Goal: Task Accomplishment & Management: Complete application form

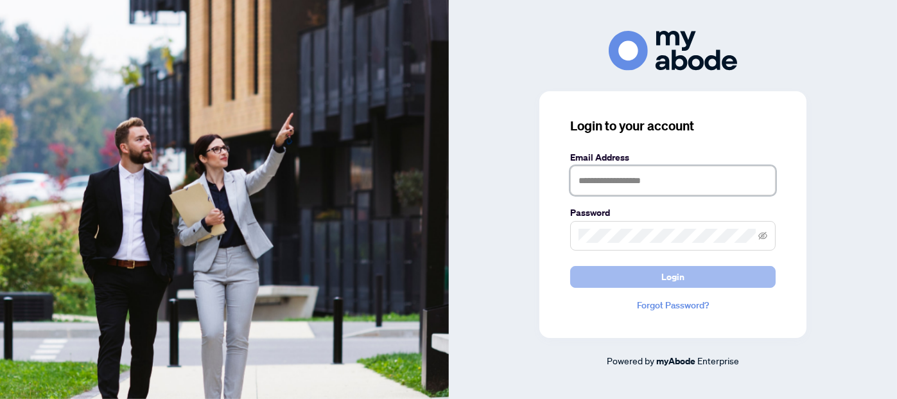
type input "**********"
click at [678, 278] on span "Login" at bounding box center [672, 276] width 23 height 21
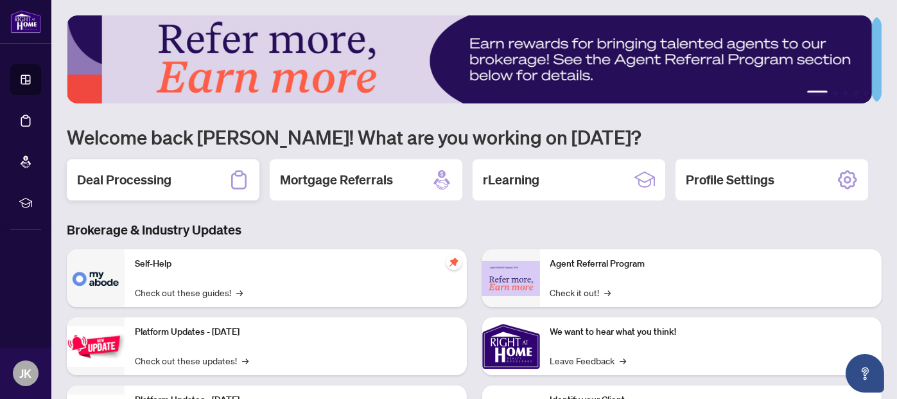
click at [165, 180] on h2 "Deal Processing" at bounding box center [124, 180] width 94 height 18
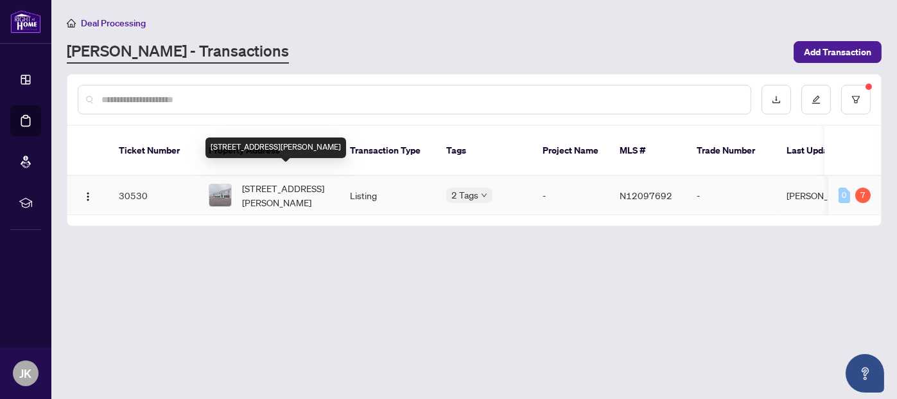
click at [270, 181] on span "[STREET_ADDRESS][PERSON_NAME]" at bounding box center [285, 195] width 87 height 28
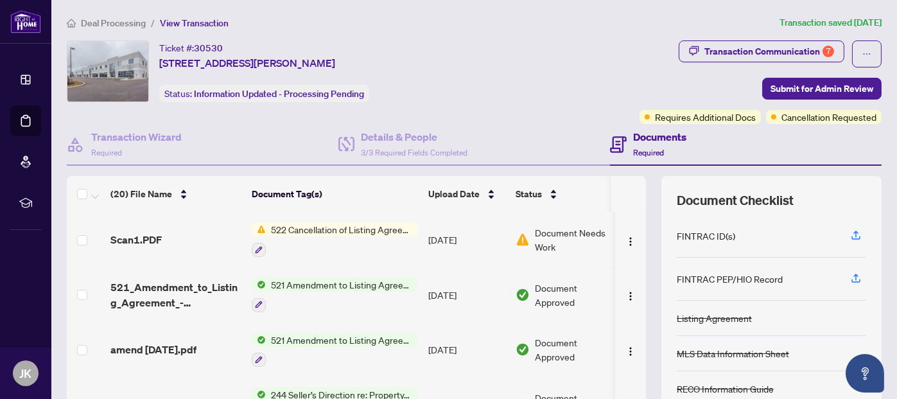
scroll to position [64, 0]
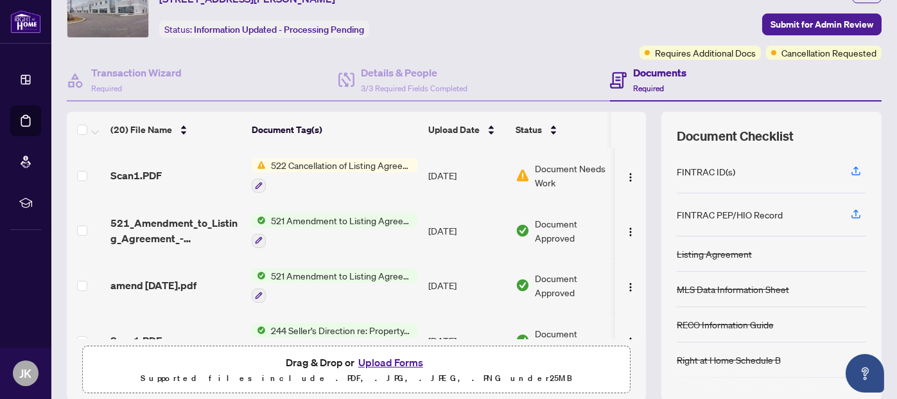
click at [328, 164] on span "522 Cancellation of Listing Agreement - Commercial - Authority to Offer for Sale" at bounding box center [342, 165] width 152 height 14
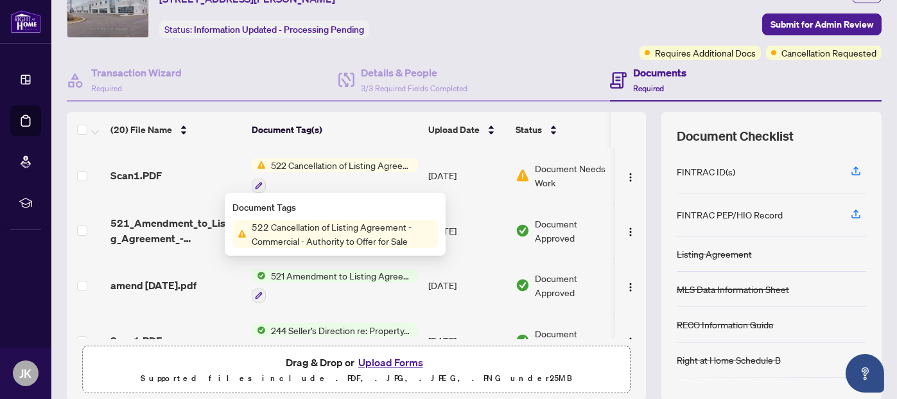
click at [321, 227] on span "522 Cancellation of Listing Agreement - Commercial - Authority to Offer for Sale" at bounding box center [341, 233] width 191 height 28
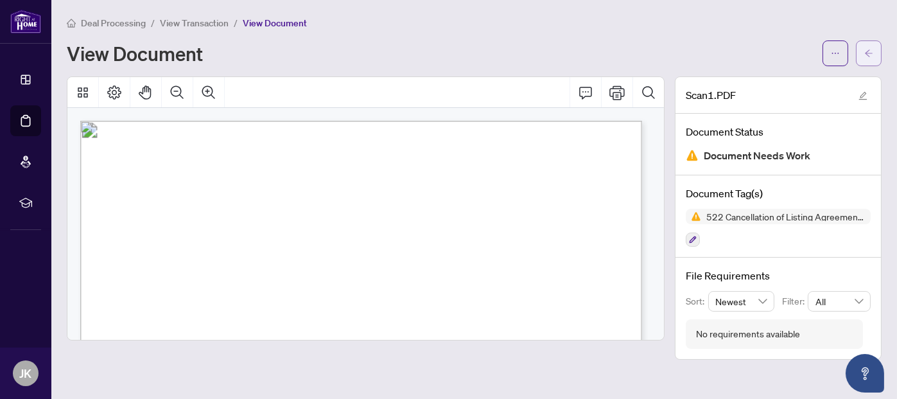
click at [870, 49] on icon "arrow-left" at bounding box center [868, 53] width 9 height 9
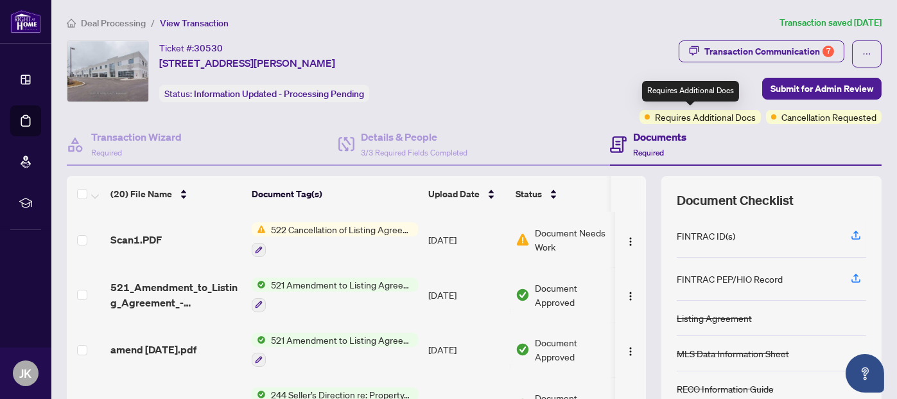
click at [681, 118] on span "Requires Additional Docs" at bounding box center [705, 117] width 101 height 14
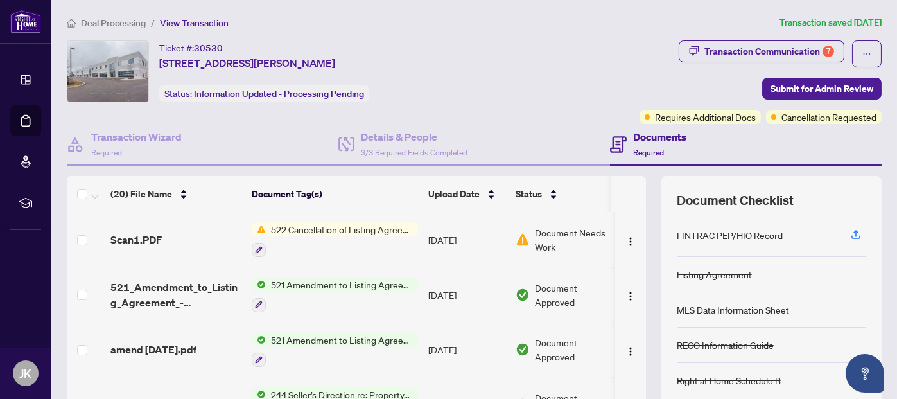
scroll to position [64, 0]
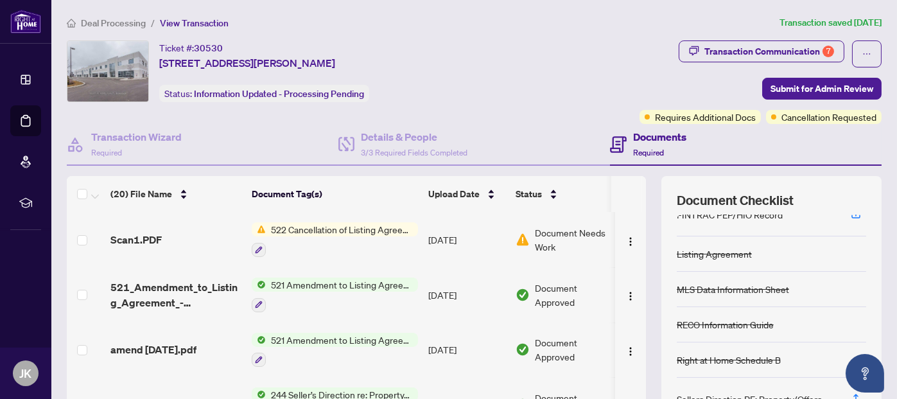
click at [571, 228] on span "Document Needs Work" at bounding box center [575, 239] width 80 height 28
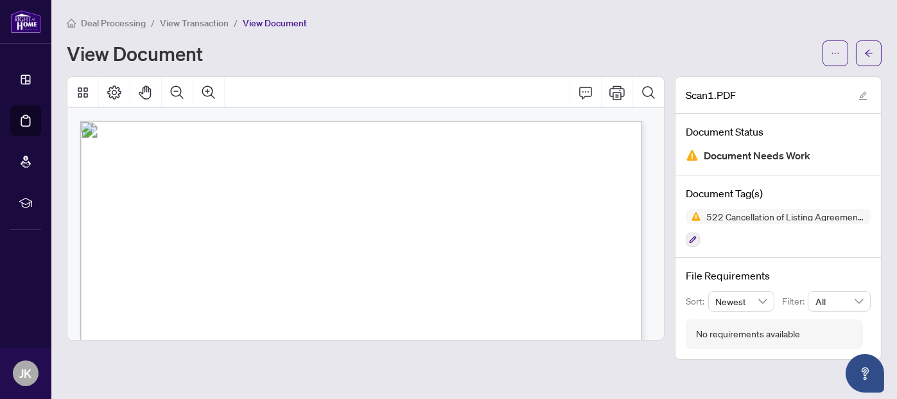
click at [756, 153] on span "Document Needs Work" at bounding box center [756, 155] width 107 height 17
click at [726, 152] on span "Document Needs Work" at bounding box center [756, 155] width 107 height 17
click at [834, 49] on icon "ellipsis" at bounding box center [834, 53] width 9 height 9
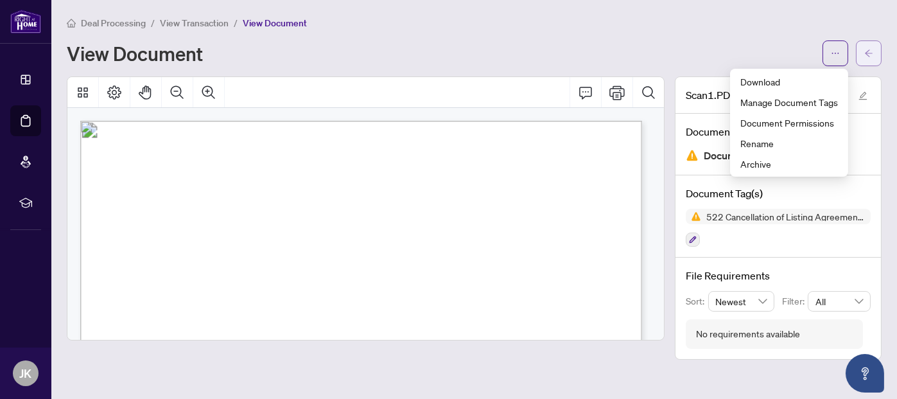
click at [869, 53] on icon "arrow-left" at bounding box center [868, 53] width 9 height 9
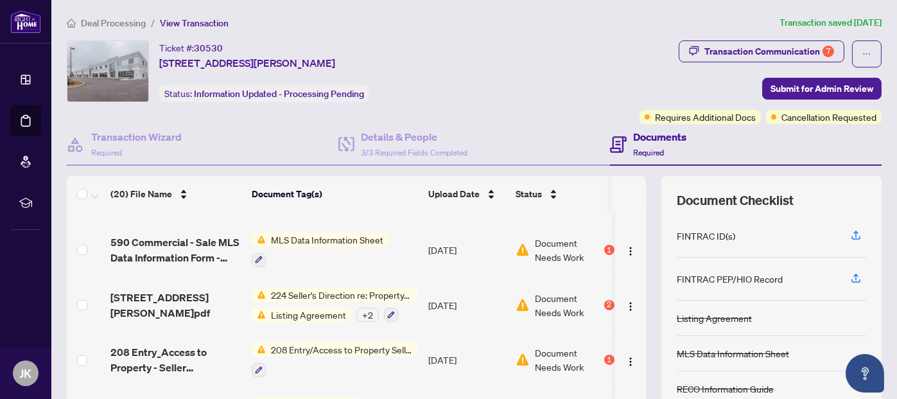
scroll to position [385, 0]
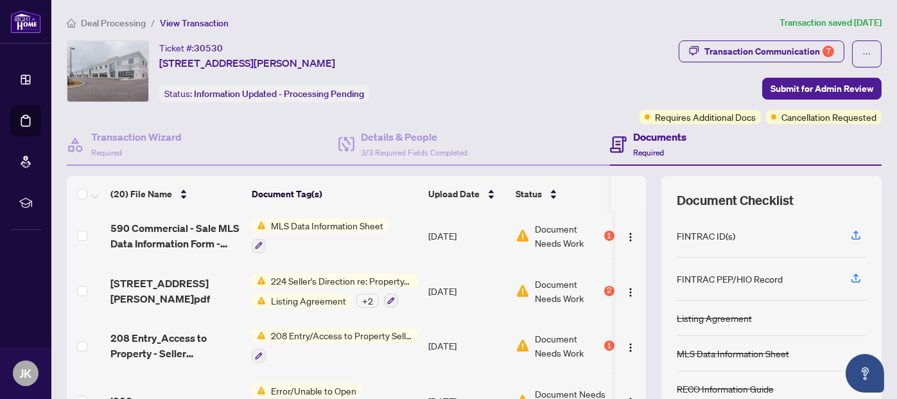
click at [549, 222] on span "Document Needs Work" at bounding box center [568, 235] width 67 height 28
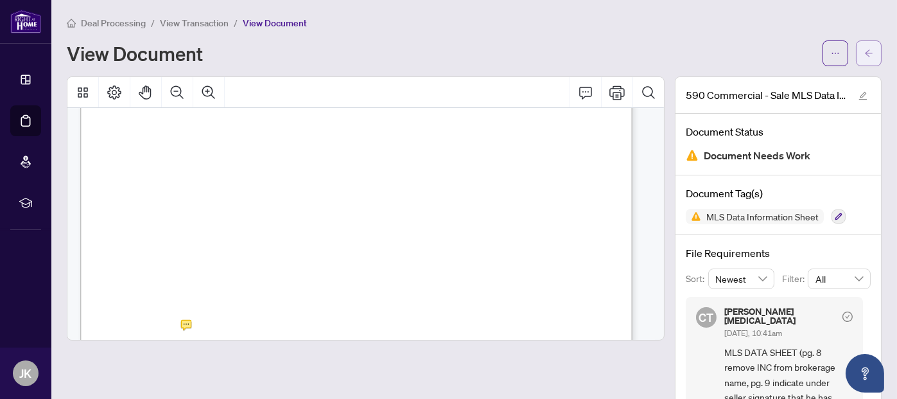
click at [864, 53] on icon "arrow-left" at bounding box center [868, 53] width 9 height 9
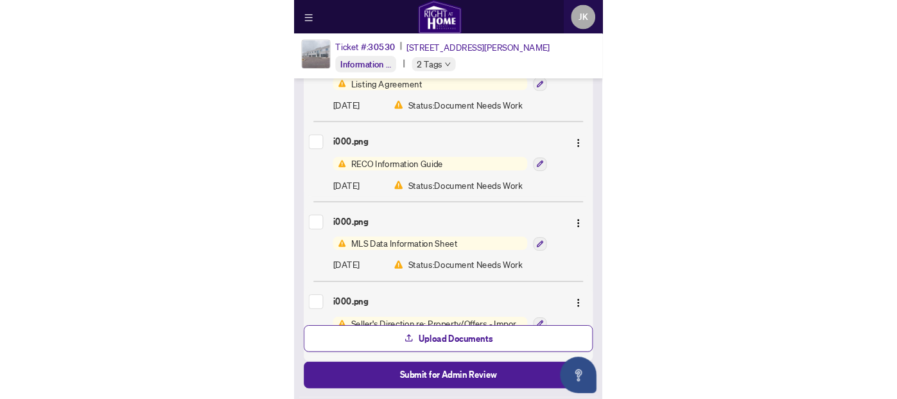
scroll to position [1561, 0]
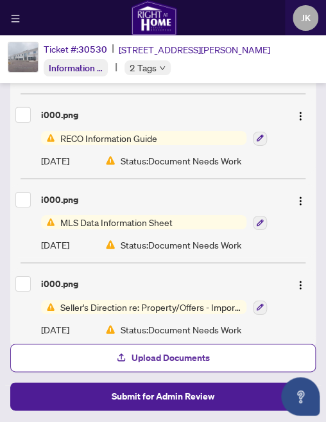
click at [181, 358] on span "Upload Documents" at bounding box center [171, 357] width 78 height 21
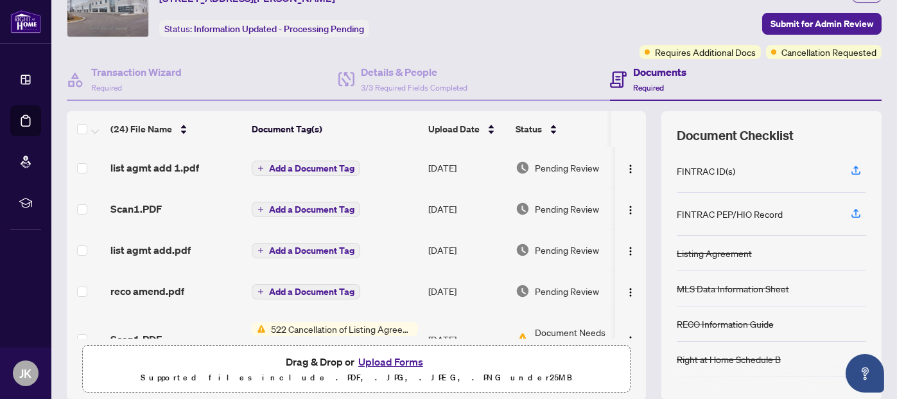
scroll to position [0, 0]
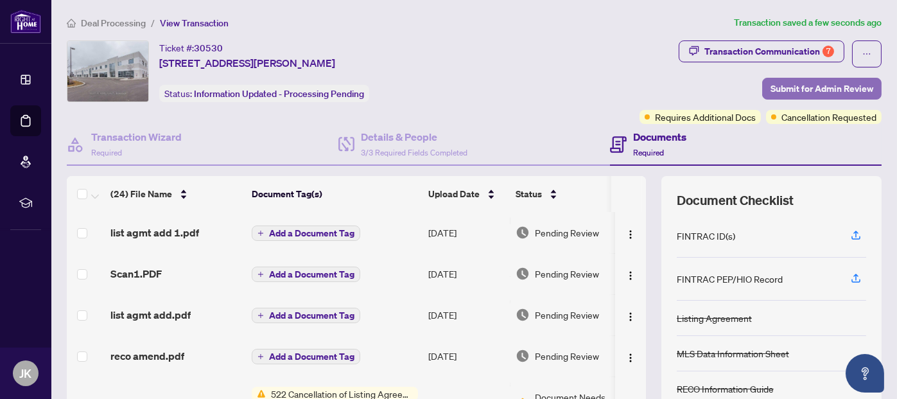
click at [840, 88] on span "Submit for Admin Review" at bounding box center [821, 88] width 103 height 21
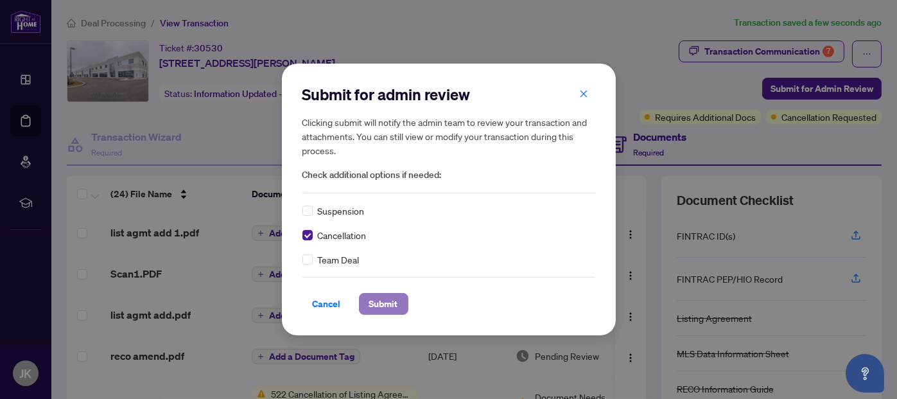
click at [369, 305] on span "Submit" at bounding box center [383, 303] width 29 height 21
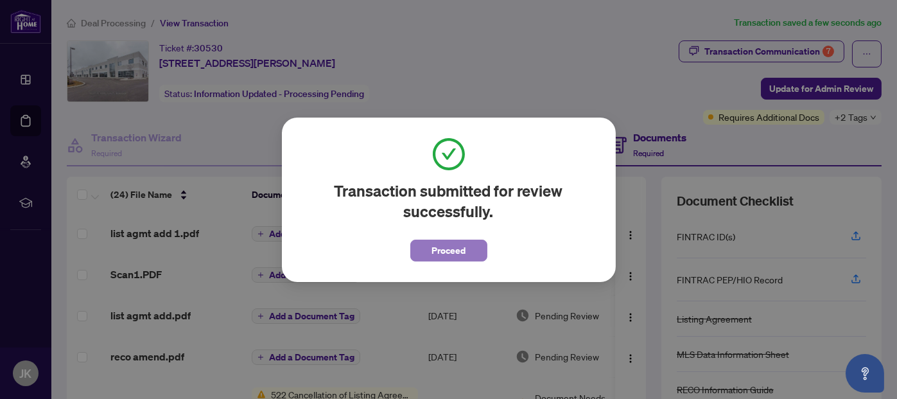
click at [444, 252] on span "Proceed" at bounding box center [448, 250] width 34 height 21
